Goal: Transaction & Acquisition: Purchase product/service

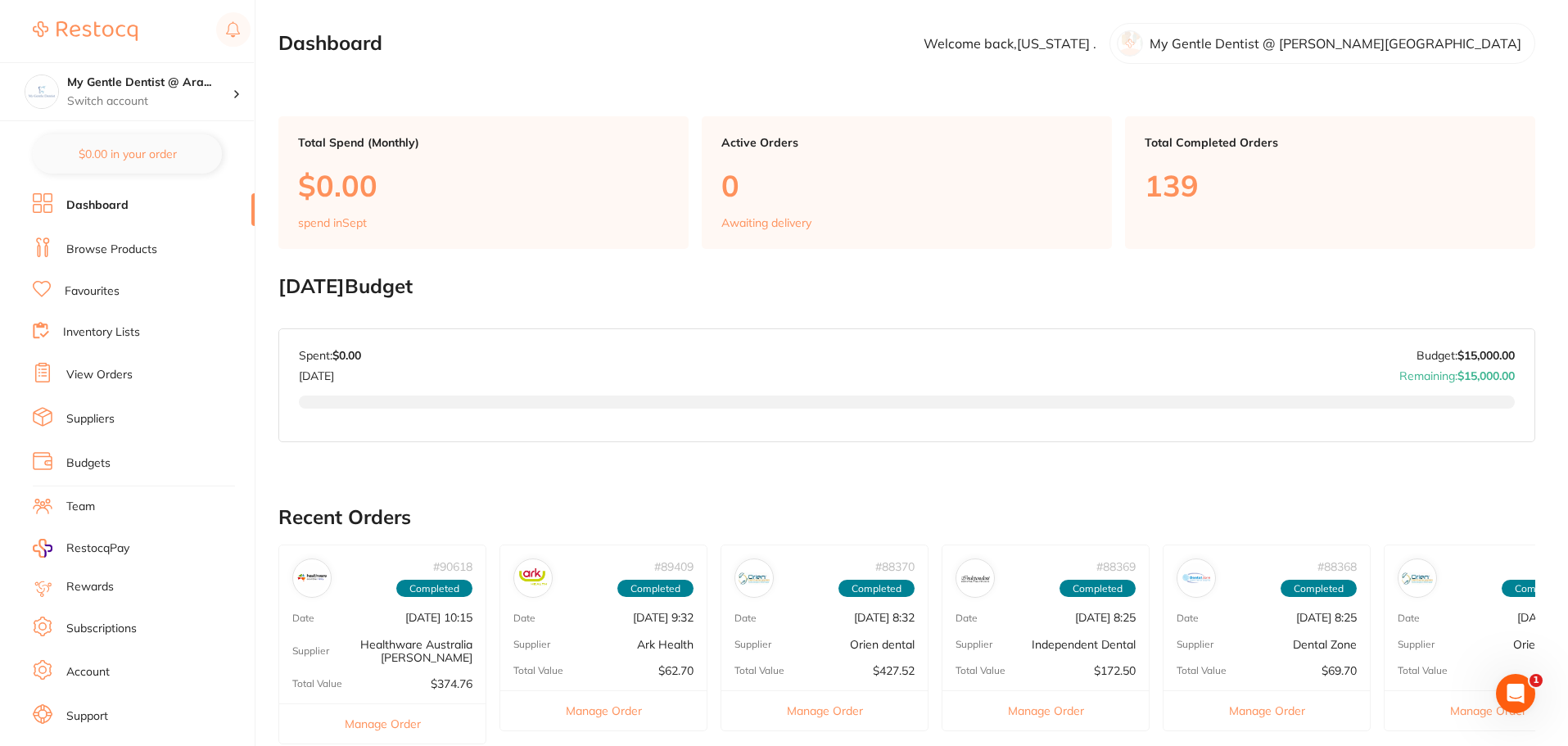
click at [132, 255] on link "Browse Products" at bounding box center [111, 250] width 90 height 17
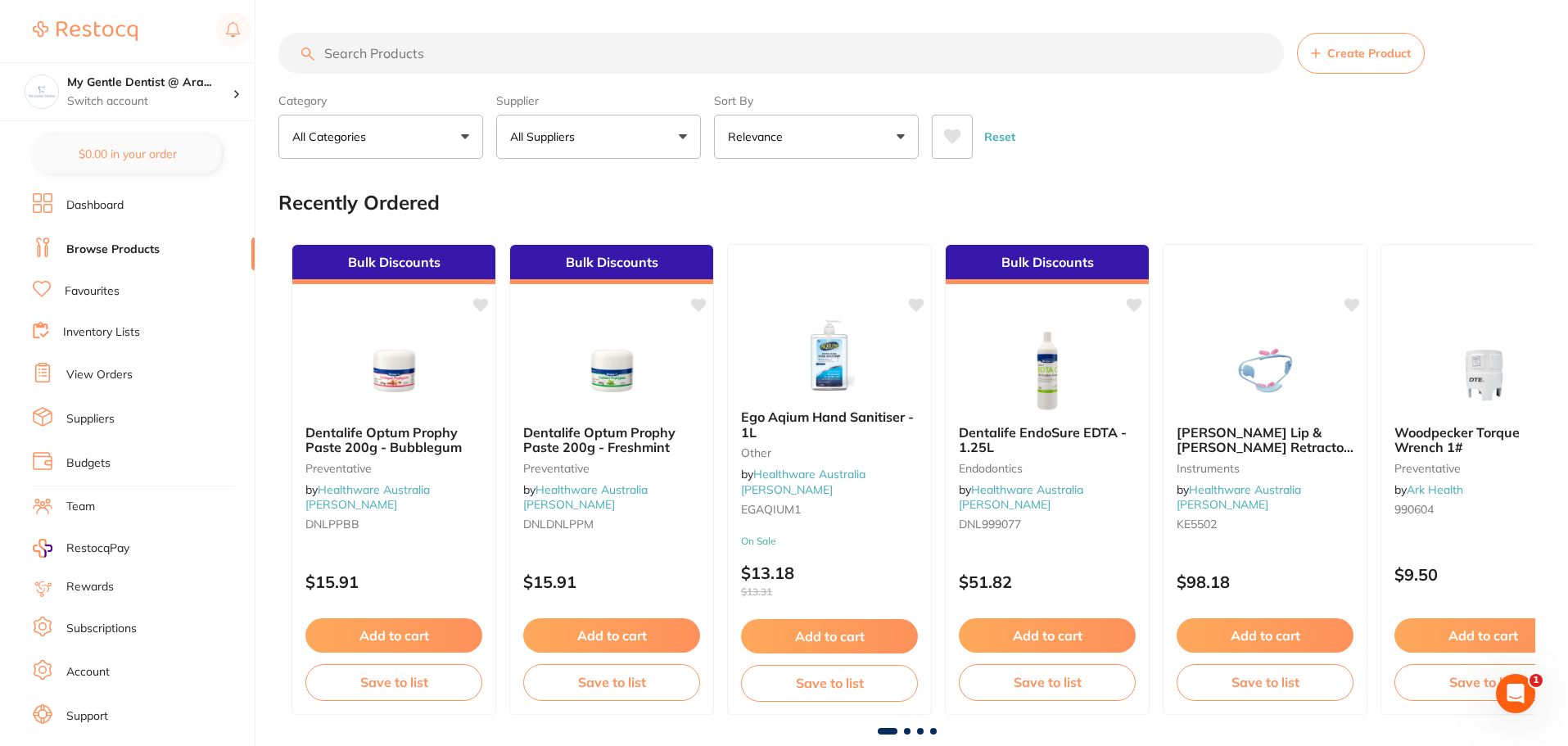
click at [562, 37] on input "search" at bounding box center [781, 53] width 1005 height 41
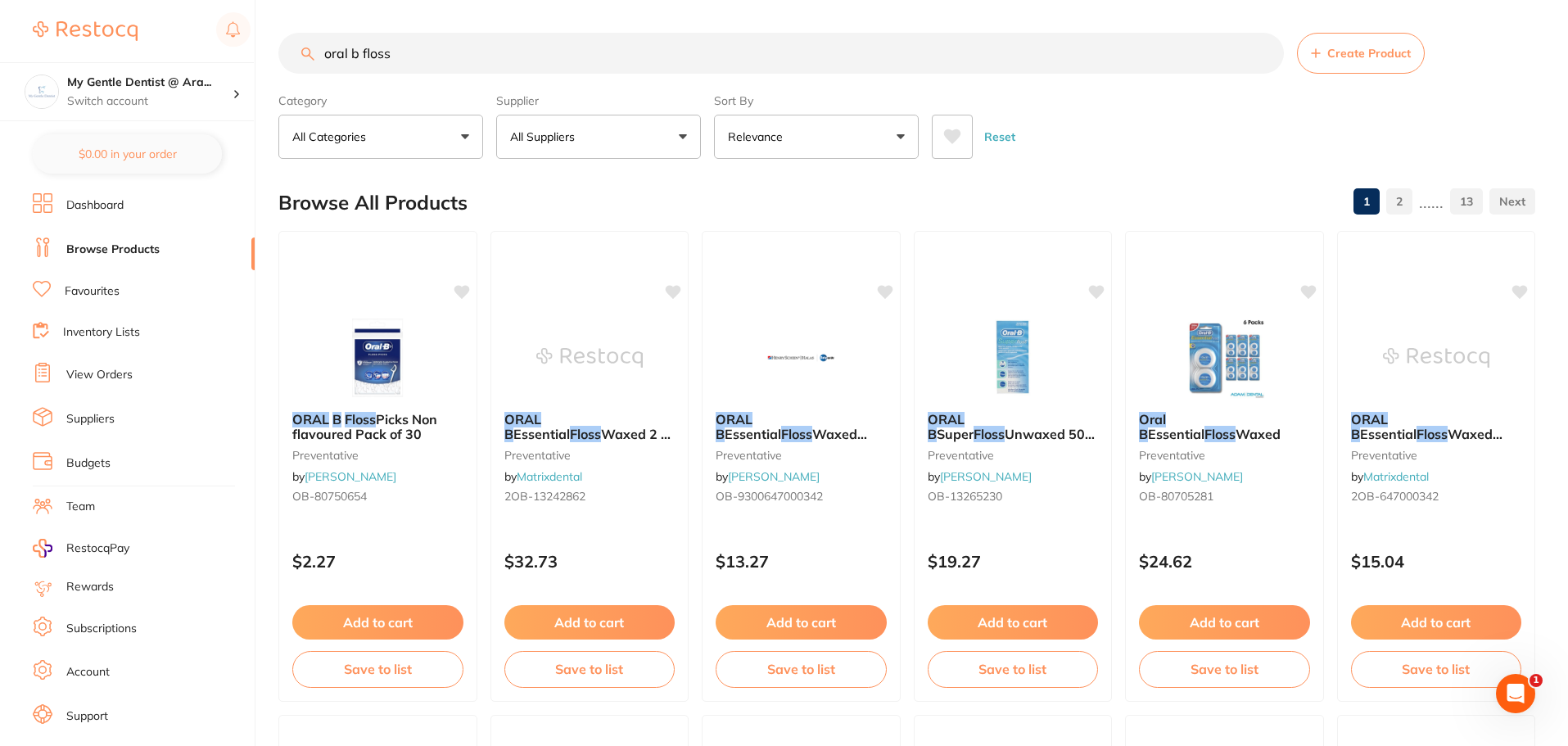
drag, startPoint x: 498, startPoint y: 52, endPoint x: 237, endPoint y: 61, distance: 261.2
click at [237, 61] on div "$507.00 My Gentle Dentist @ Ara... Switch account My Gentle Dentist @ [PERSON_N…" at bounding box center [784, 373] width 1568 height 746
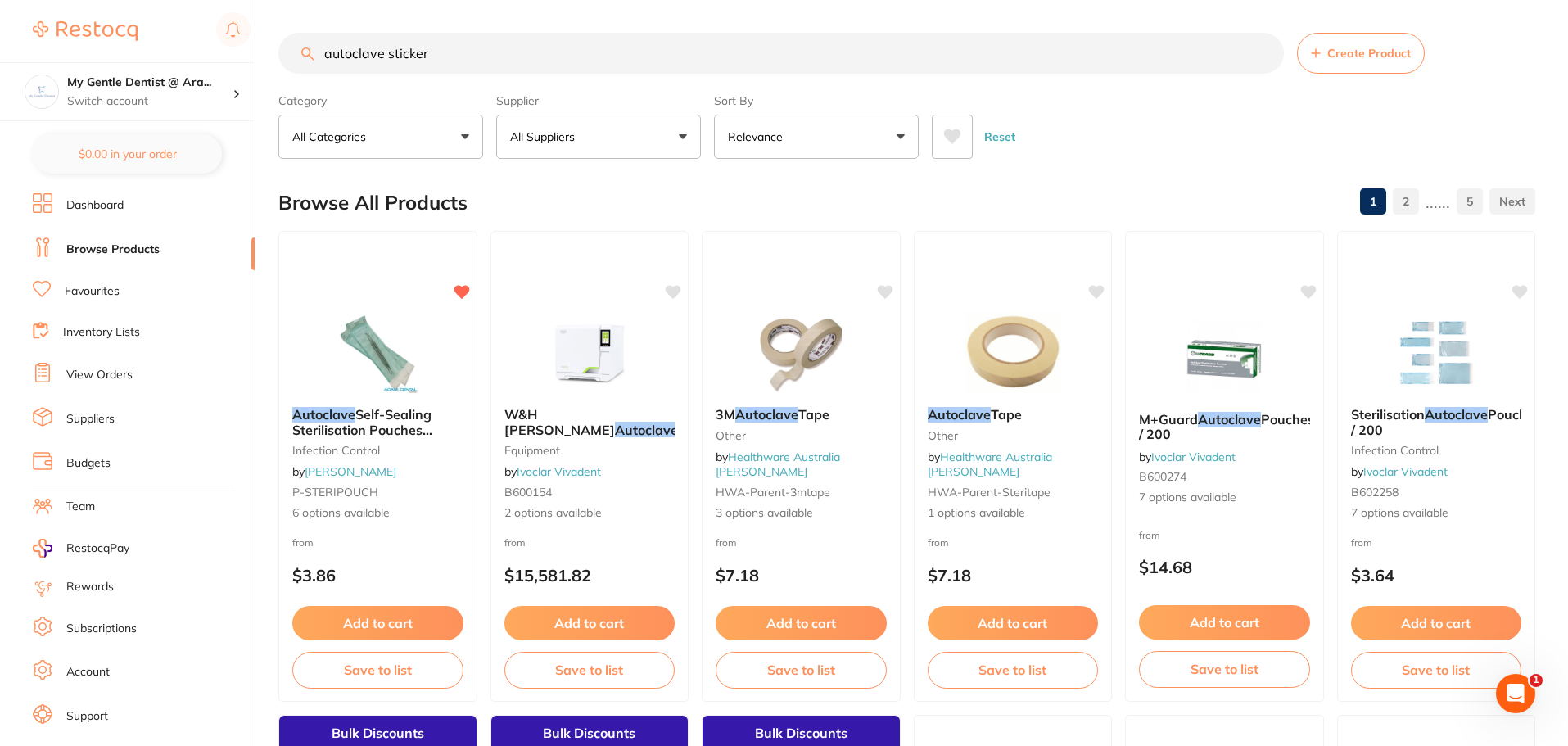
click at [945, 131] on icon at bounding box center [952, 137] width 17 height 15
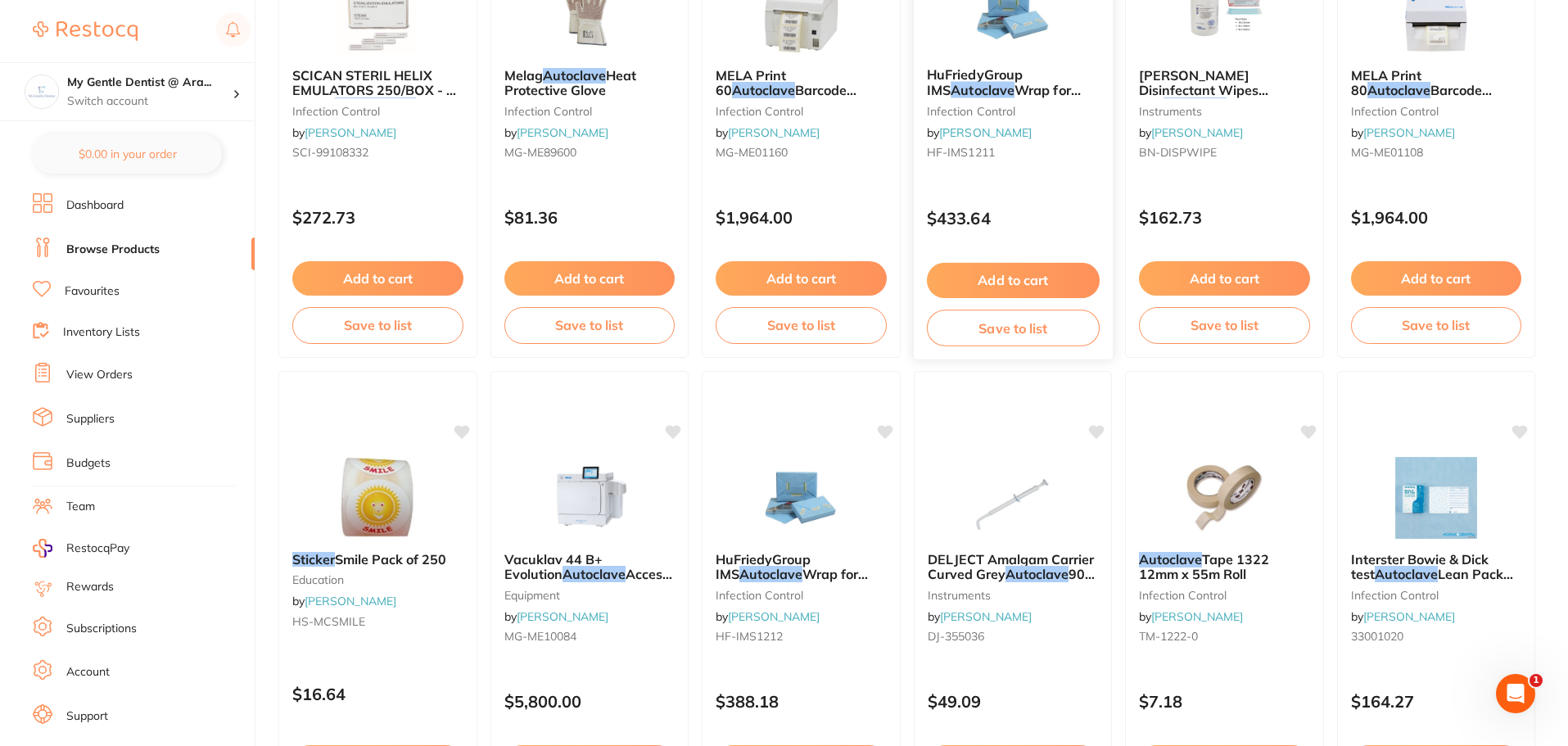
scroll to position [573, 0]
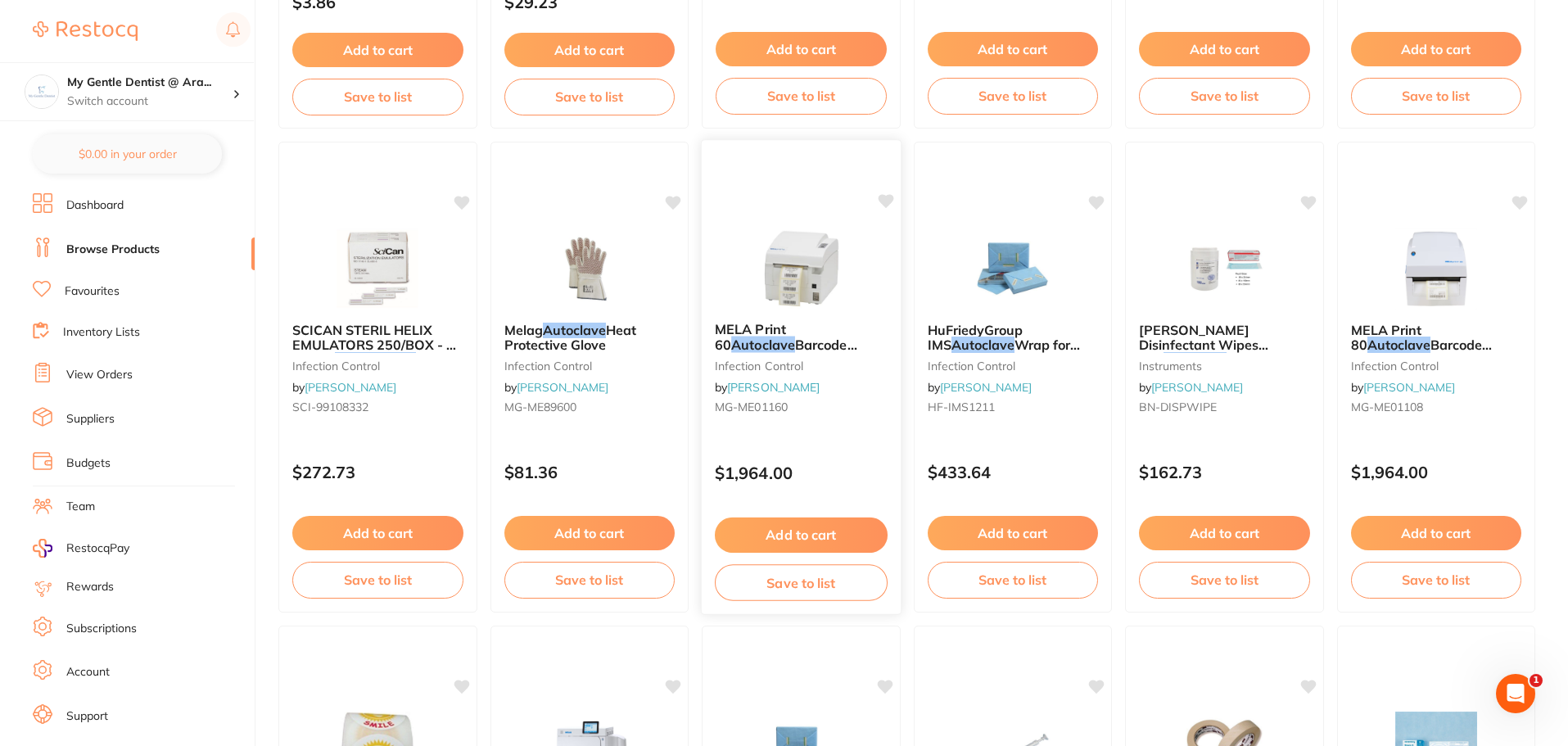
click at [849, 425] on div "MELA Print 60 Autoclave Barcode Printer infection control by [PERSON_NAME] [PER…" at bounding box center [801, 371] width 199 height 125
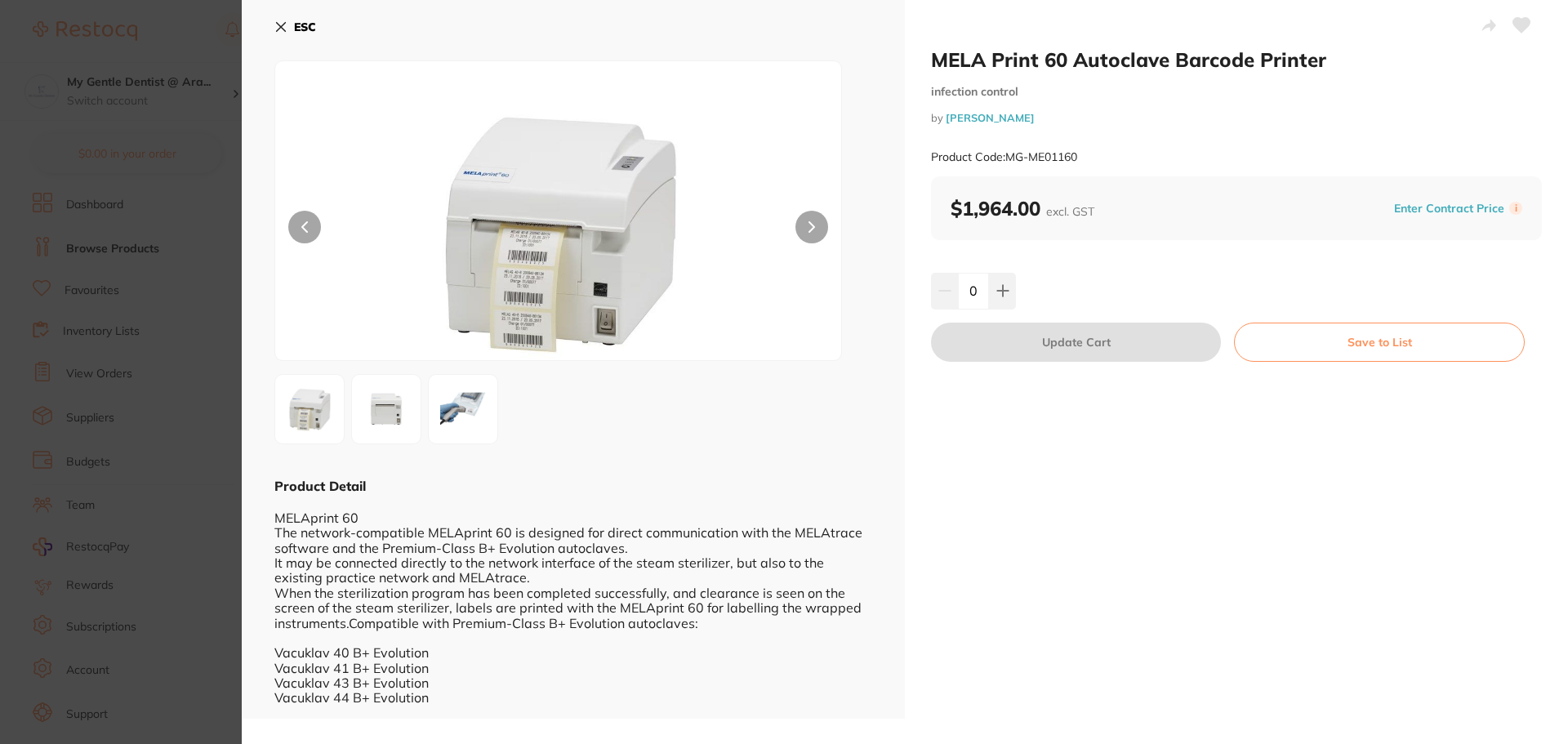
click at [217, 170] on section "MELA Print 60 Autoclave Barcode Printer infection control by [PERSON_NAME] Prod…" at bounding box center [784, 372] width 1568 height 744
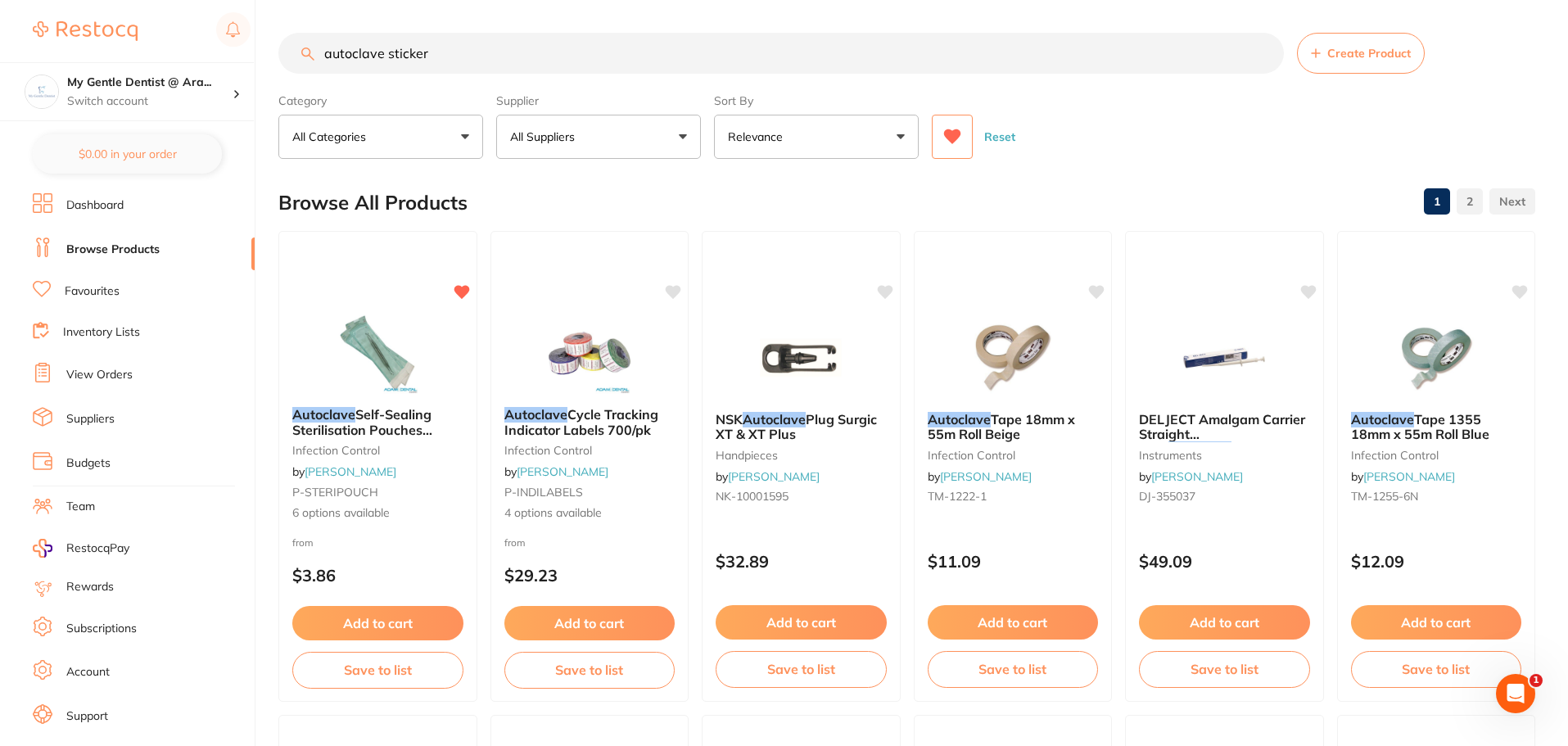
drag, startPoint x: 569, startPoint y: 62, endPoint x: 451, endPoint y: 65, distance: 118.0
click at [467, 65] on input "autoclave sticker" at bounding box center [781, 53] width 1005 height 41
click at [396, 62] on input "autoclave sticker" at bounding box center [781, 53] width 1005 height 41
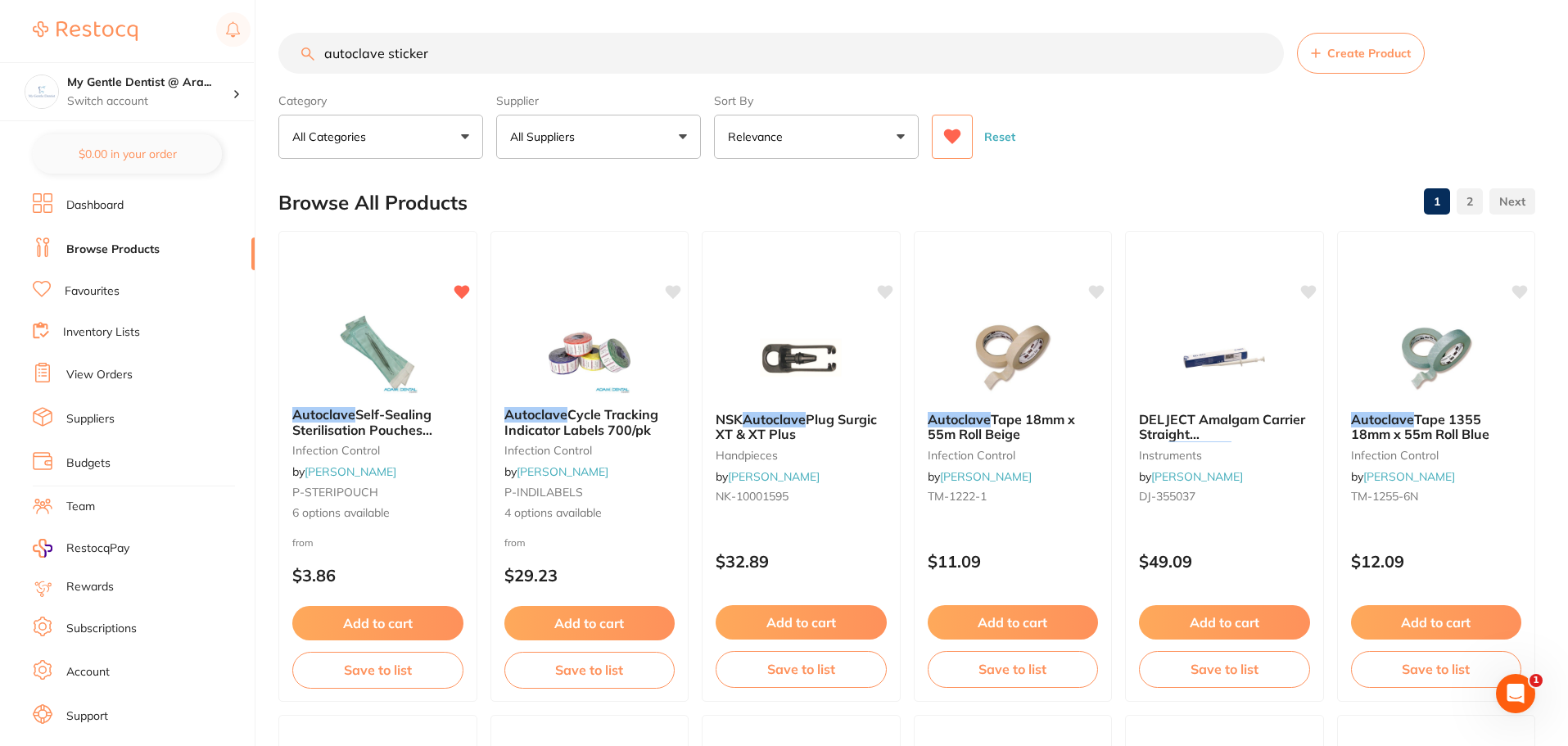
drag, startPoint x: 385, startPoint y: 56, endPoint x: 464, endPoint y: 55, distance: 79.0
click at [464, 55] on input "autoclave sticker" at bounding box center [781, 53] width 1005 height 41
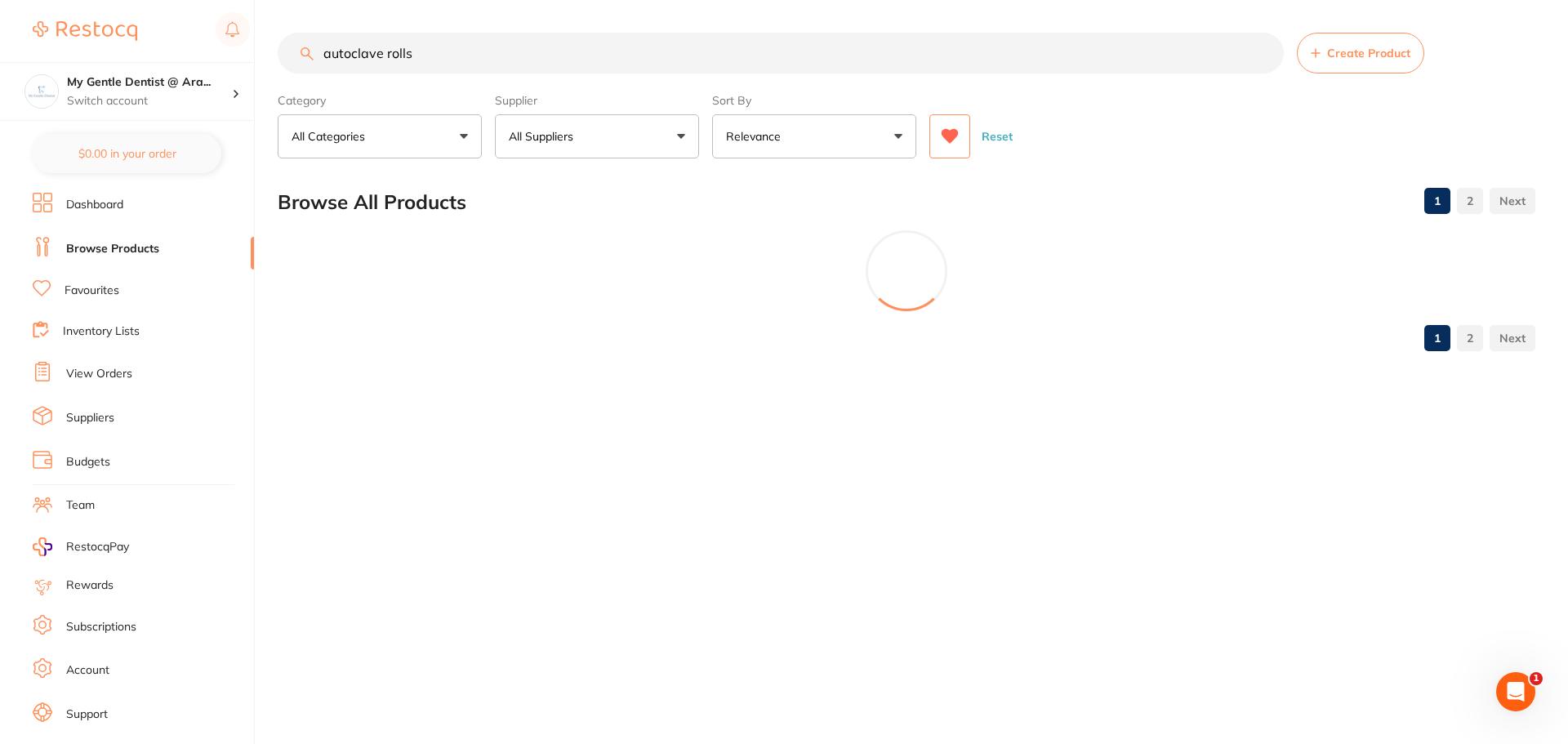
type input "autoclave rolls"
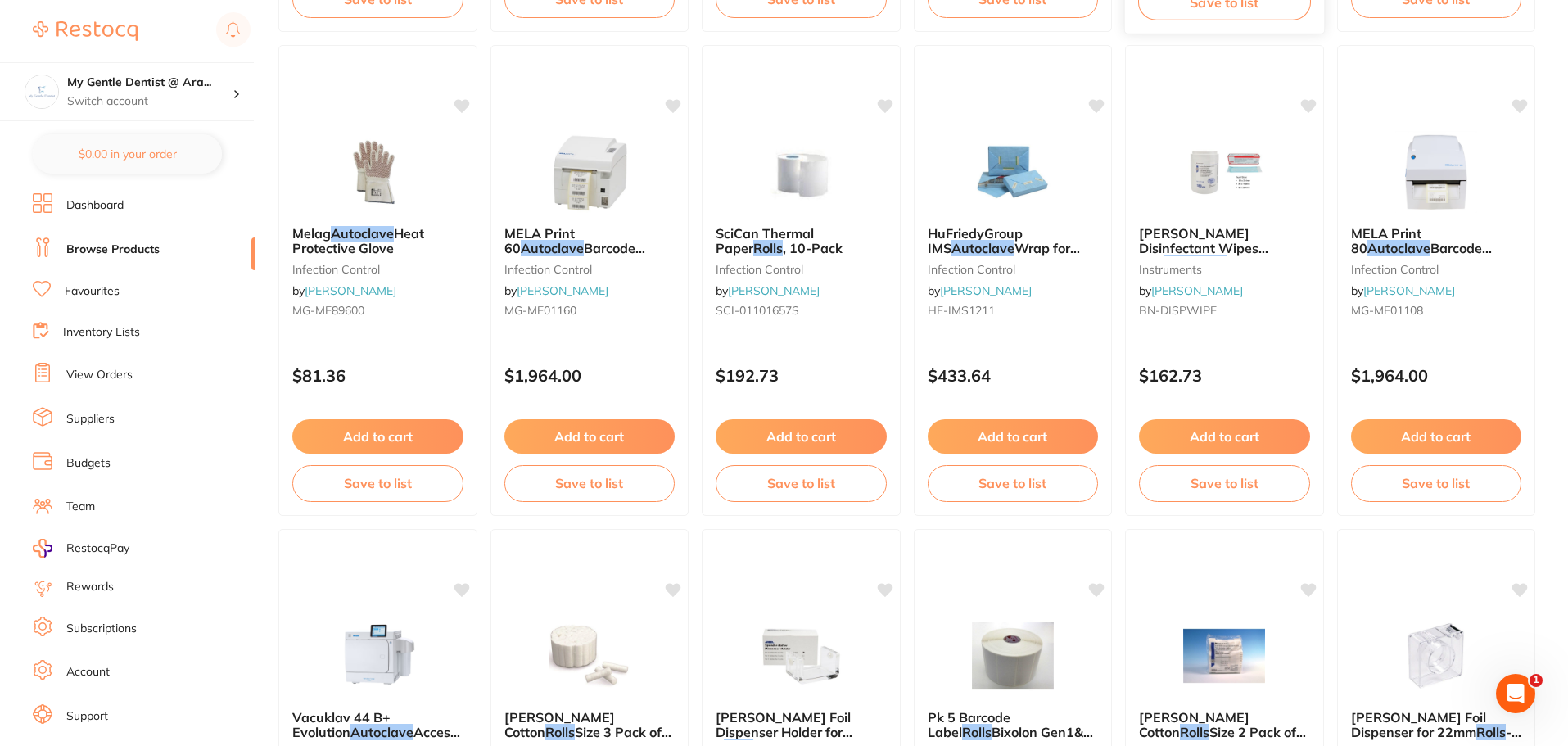
scroll to position [1637, 0]
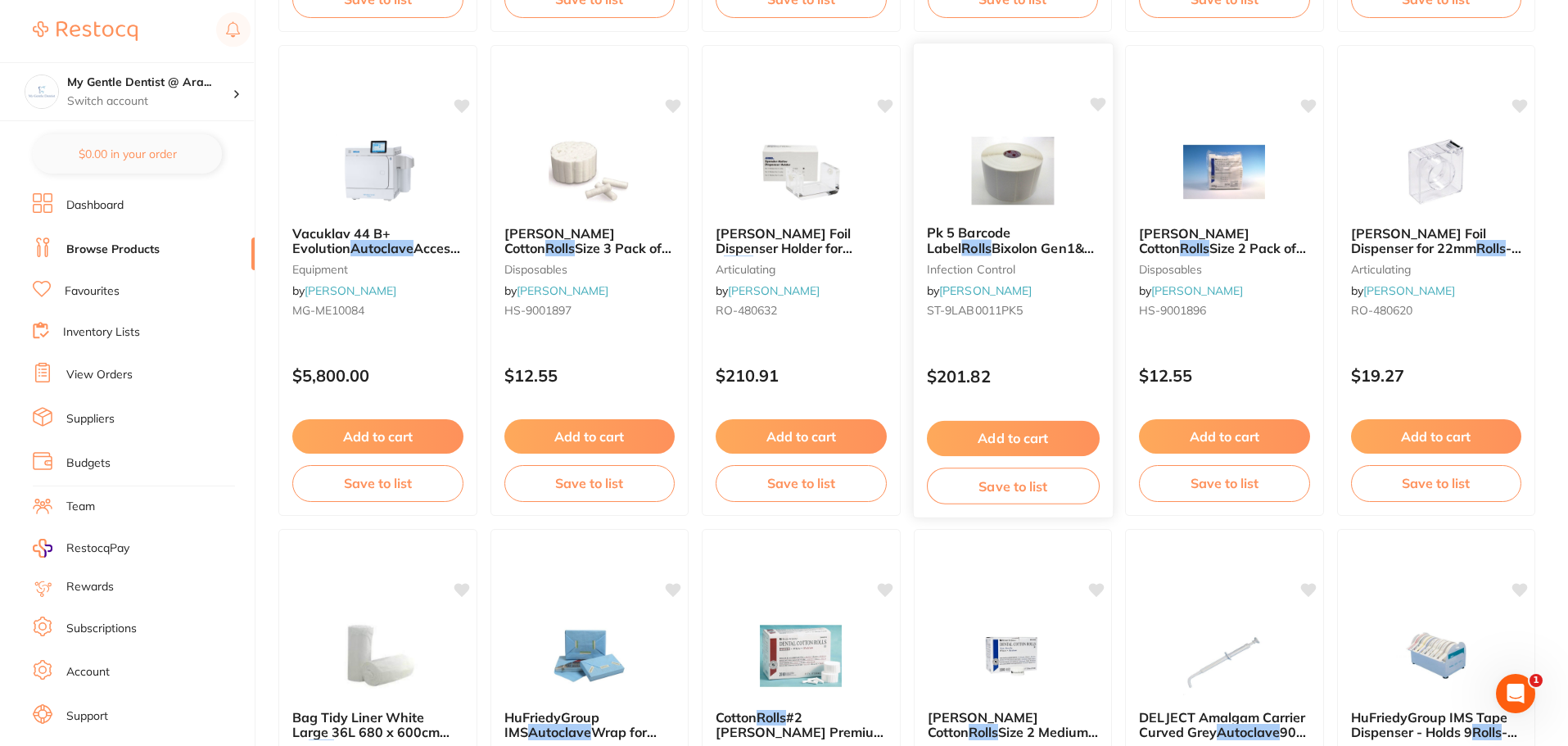
click at [1061, 339] on div "Pk 5 Barcode Label Rolls Bixolon Gen1&2 1000 label/roll infection control by [P…" at bounding box center [1011, 281] width 200 height 476
